Goal: Find specific page/section: Find specific page/section

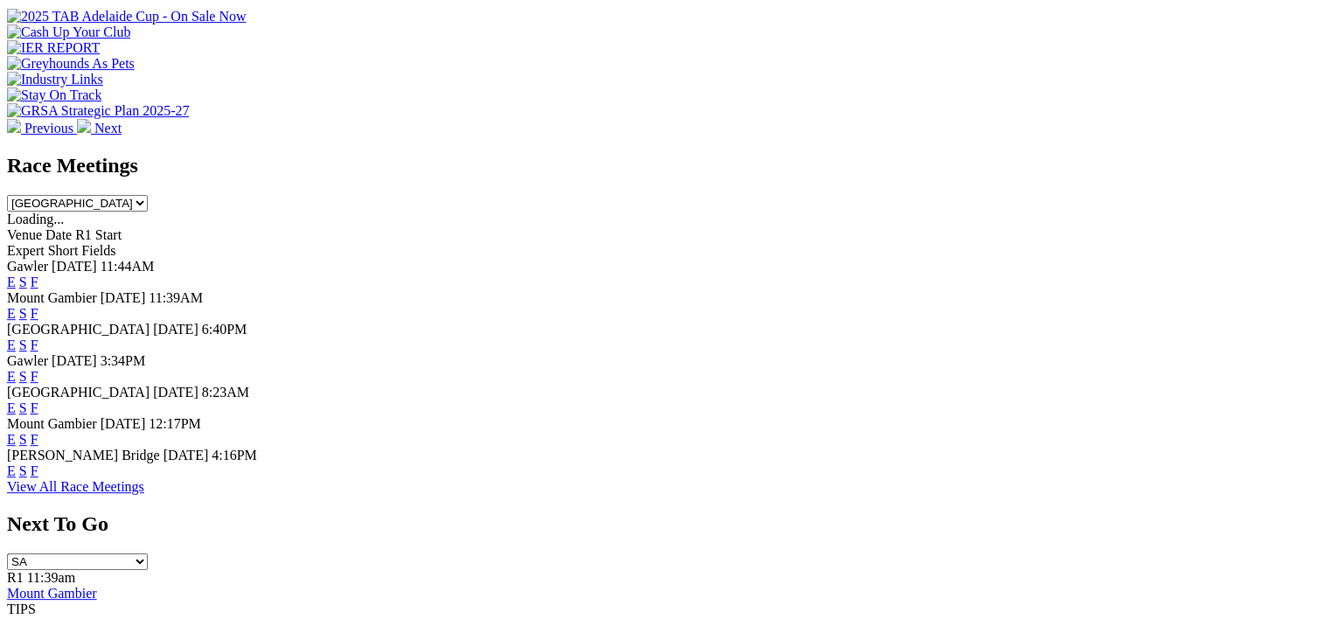
scroll to position [700, 0]
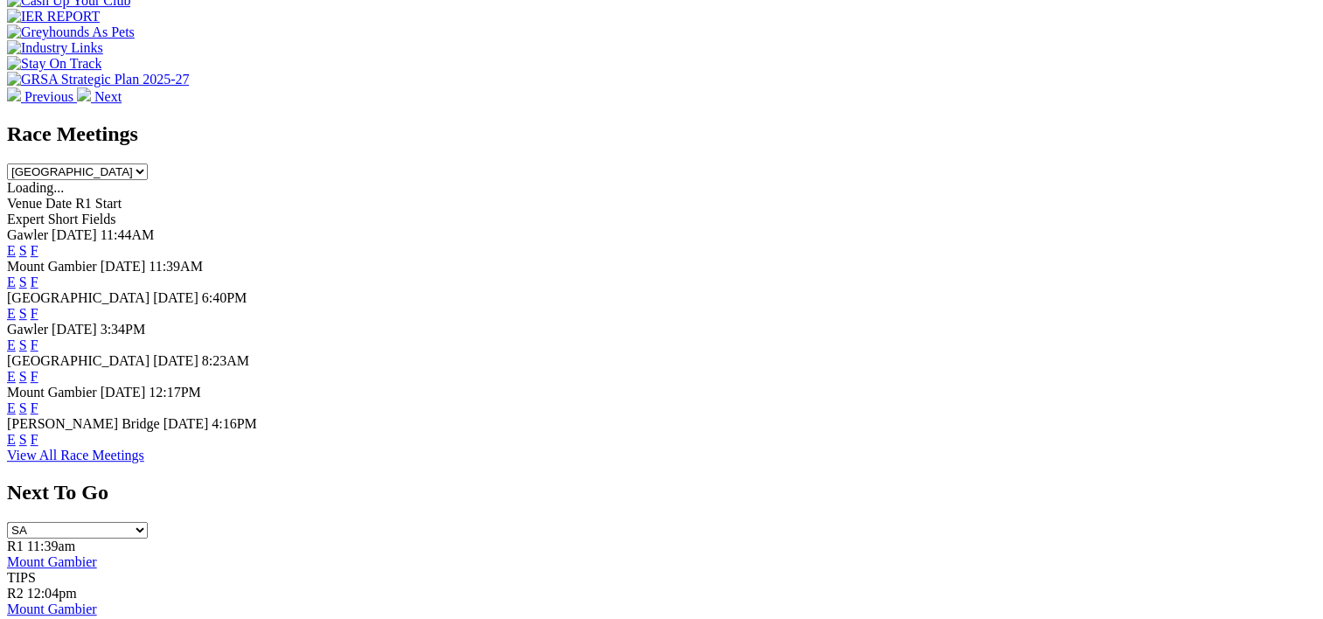
click at [38, 447] on link "F" at bounding box center [35, 439] width 8 height 15
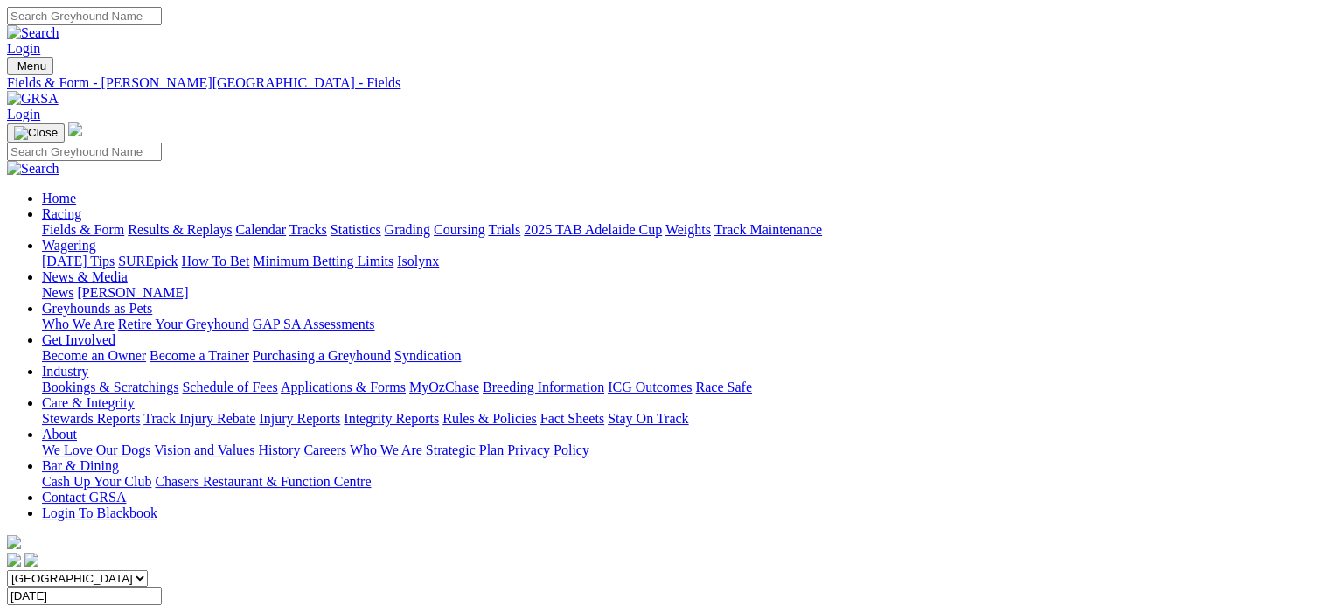
click at [52, 222] on link "Fields & Form" at bounding box center [83, 229] width 82 height 15
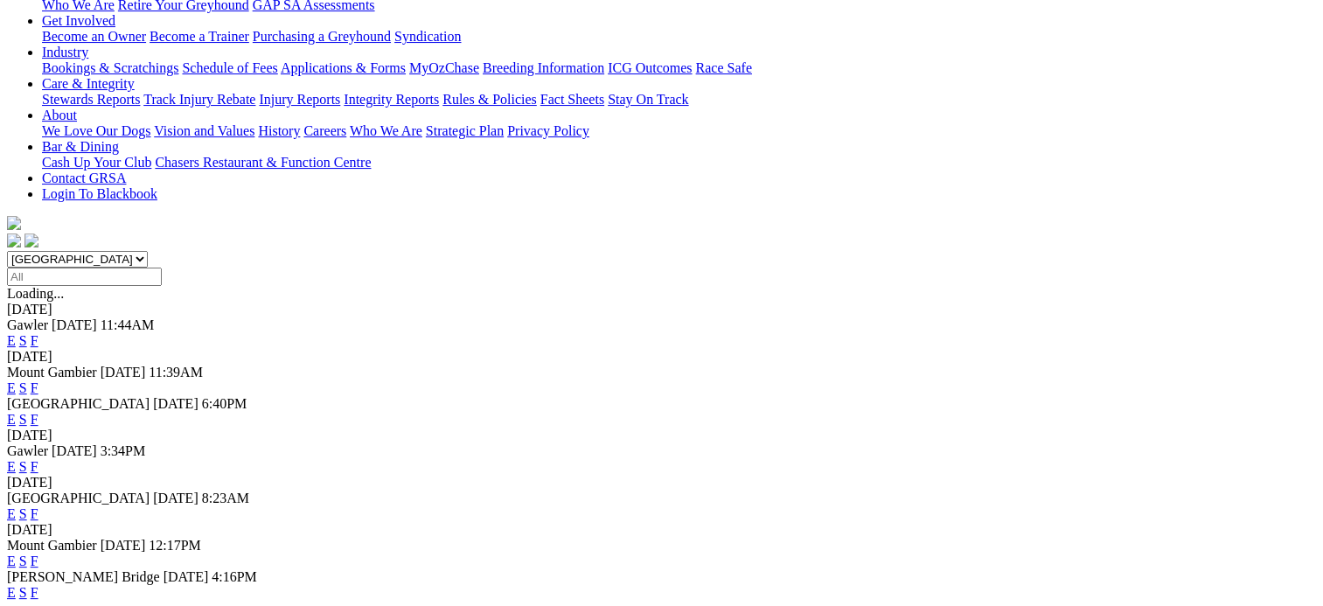
scroll to position [350, 0]
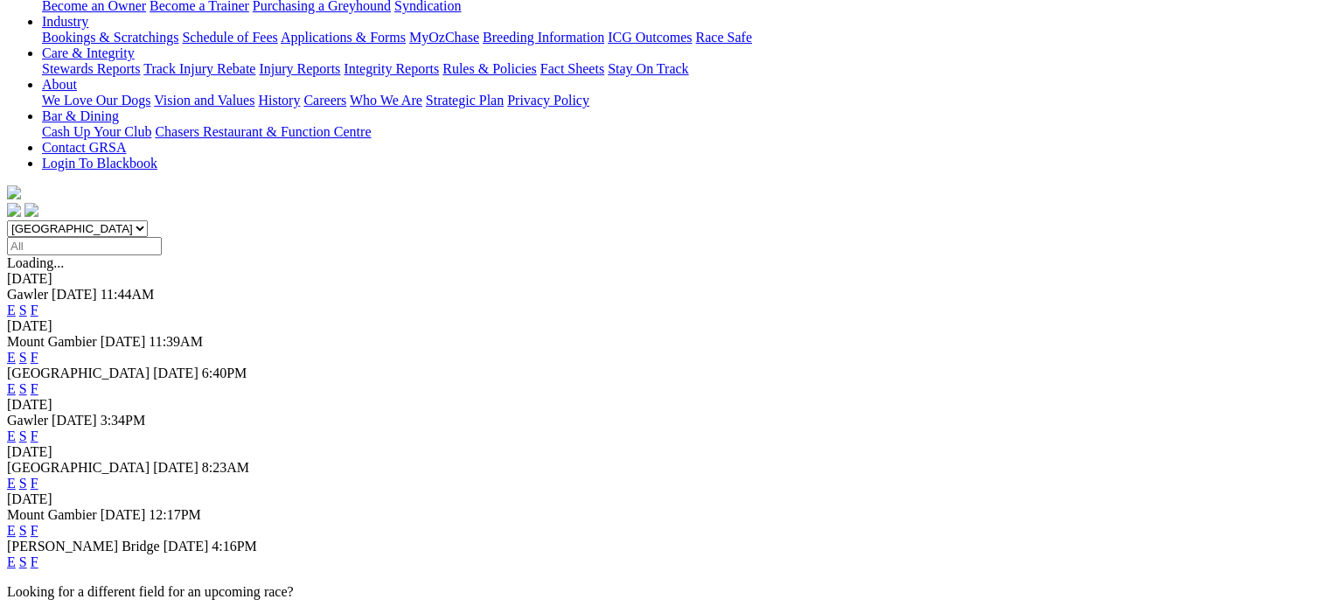
click at [38, 555] on link "F" at bounding box center [35, 562] width 8 height 15
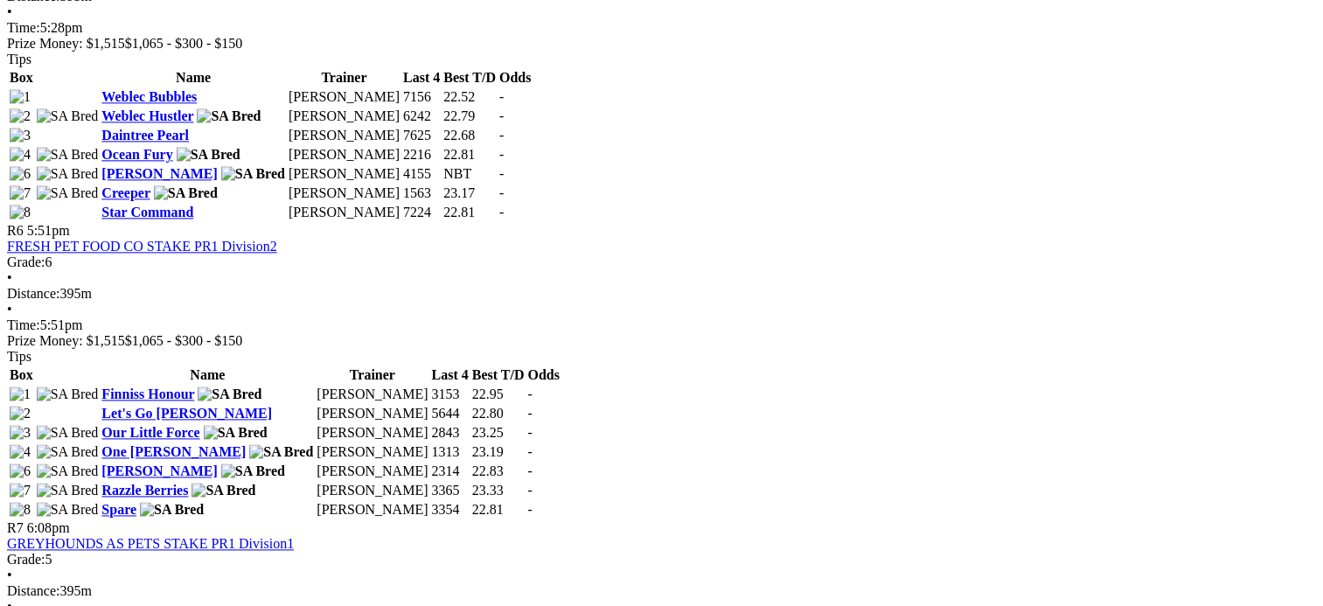
scroll to position [2537, 0]
